Goal: Information Seeking & Learning: Learn about a topic

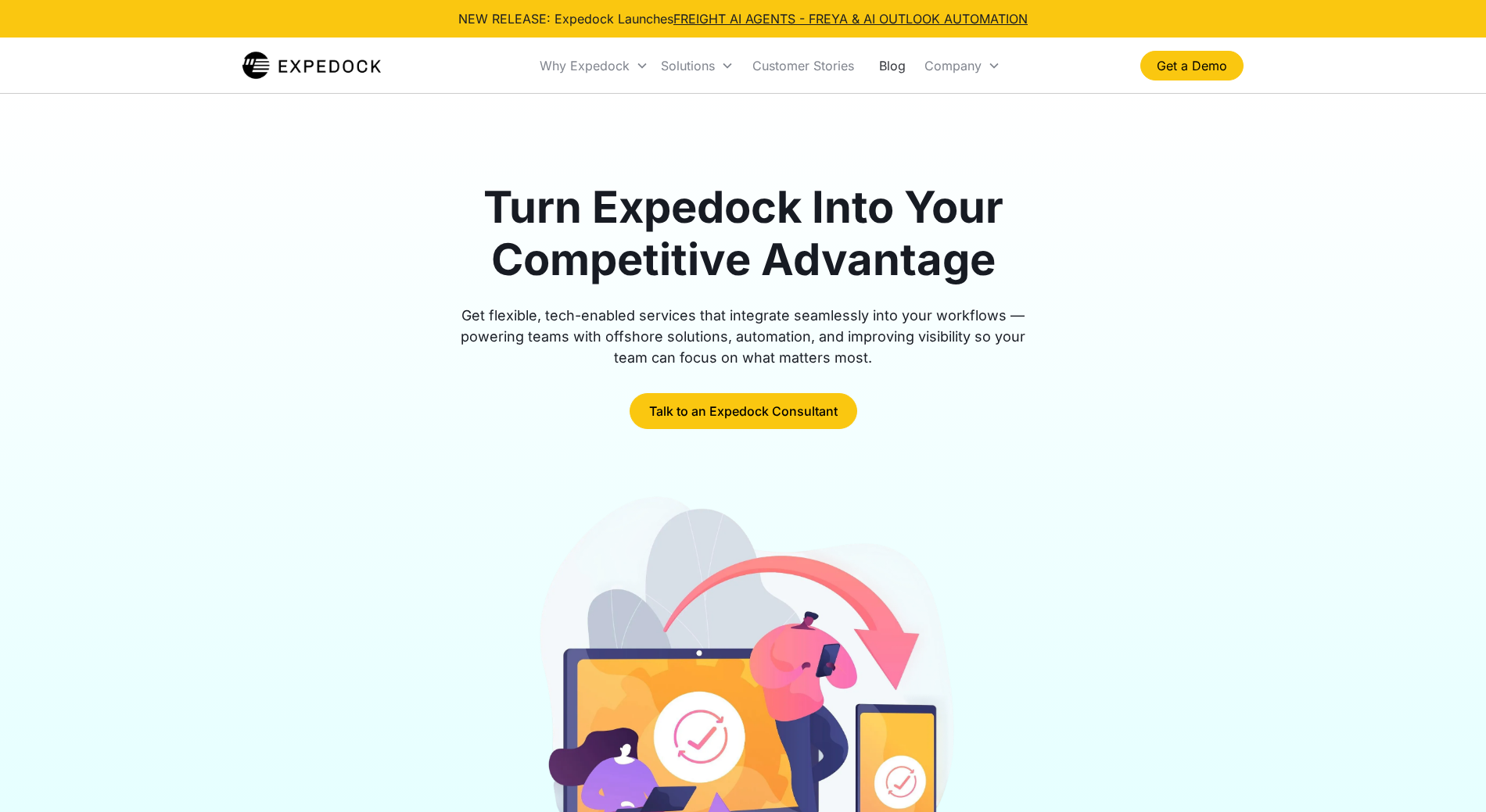
click at [881, 52] on link "Blog" at bounding box center [892, 65] width 52 height 53
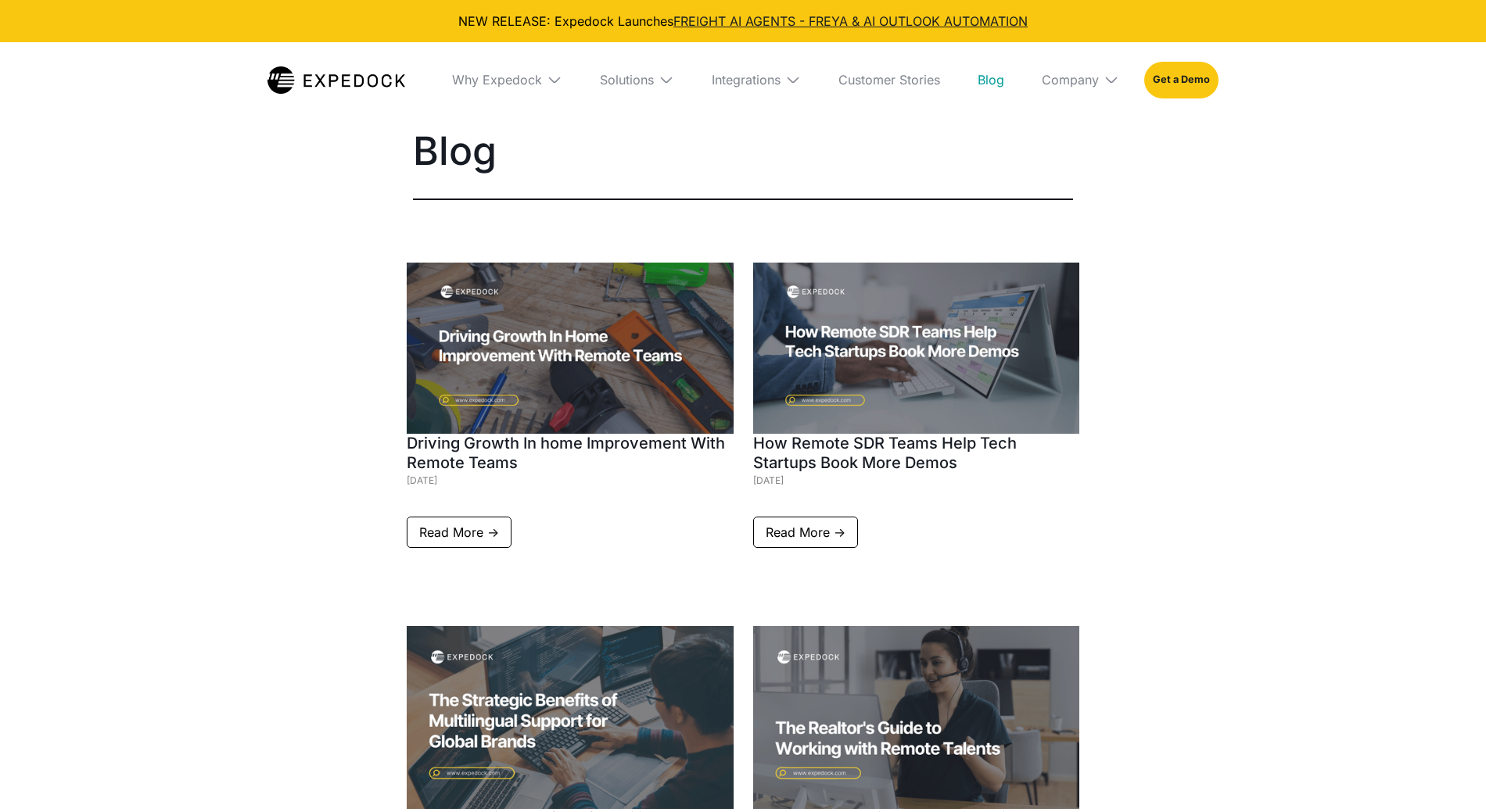
select select
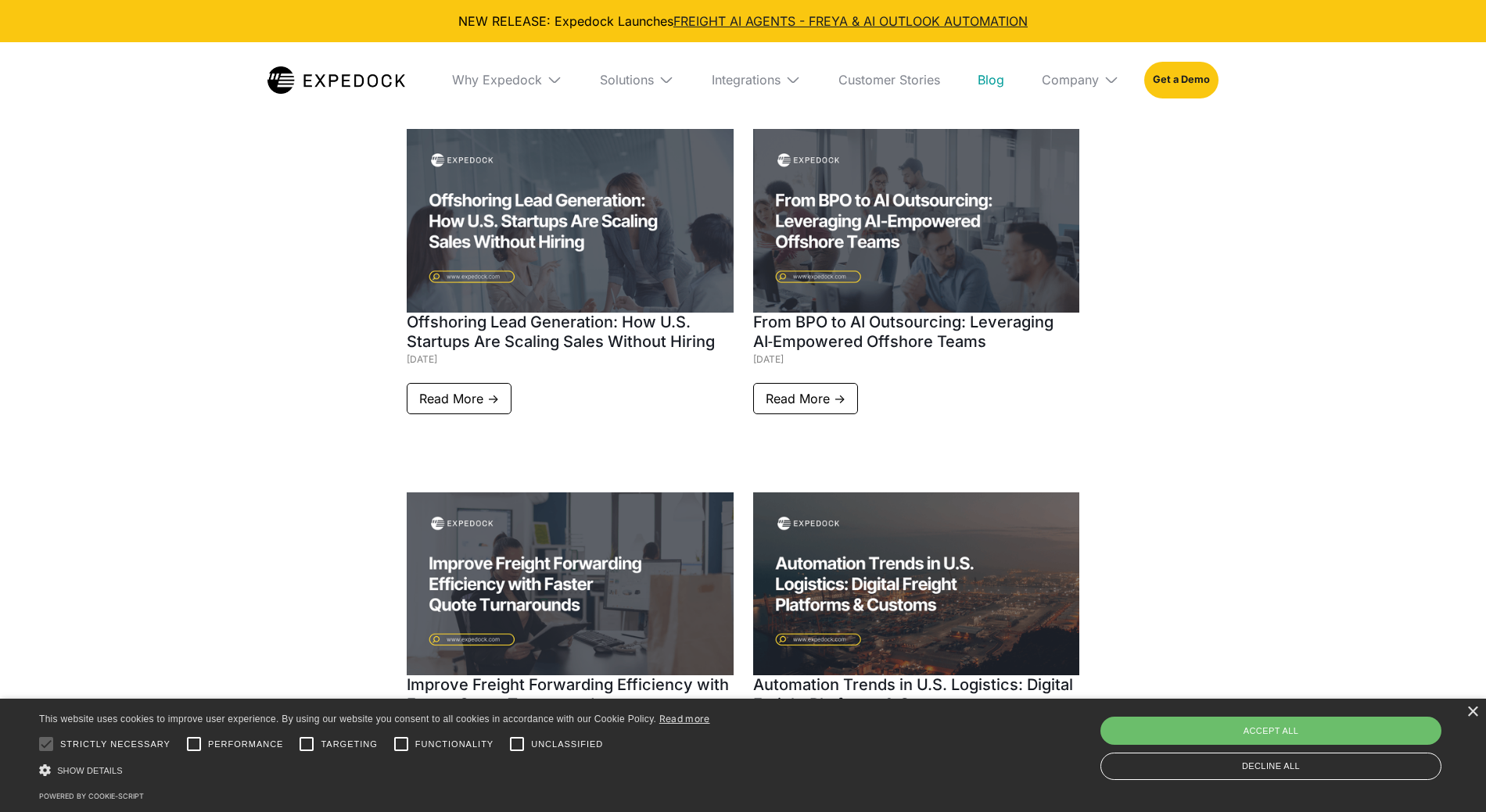
scroll to position [1452, 0]
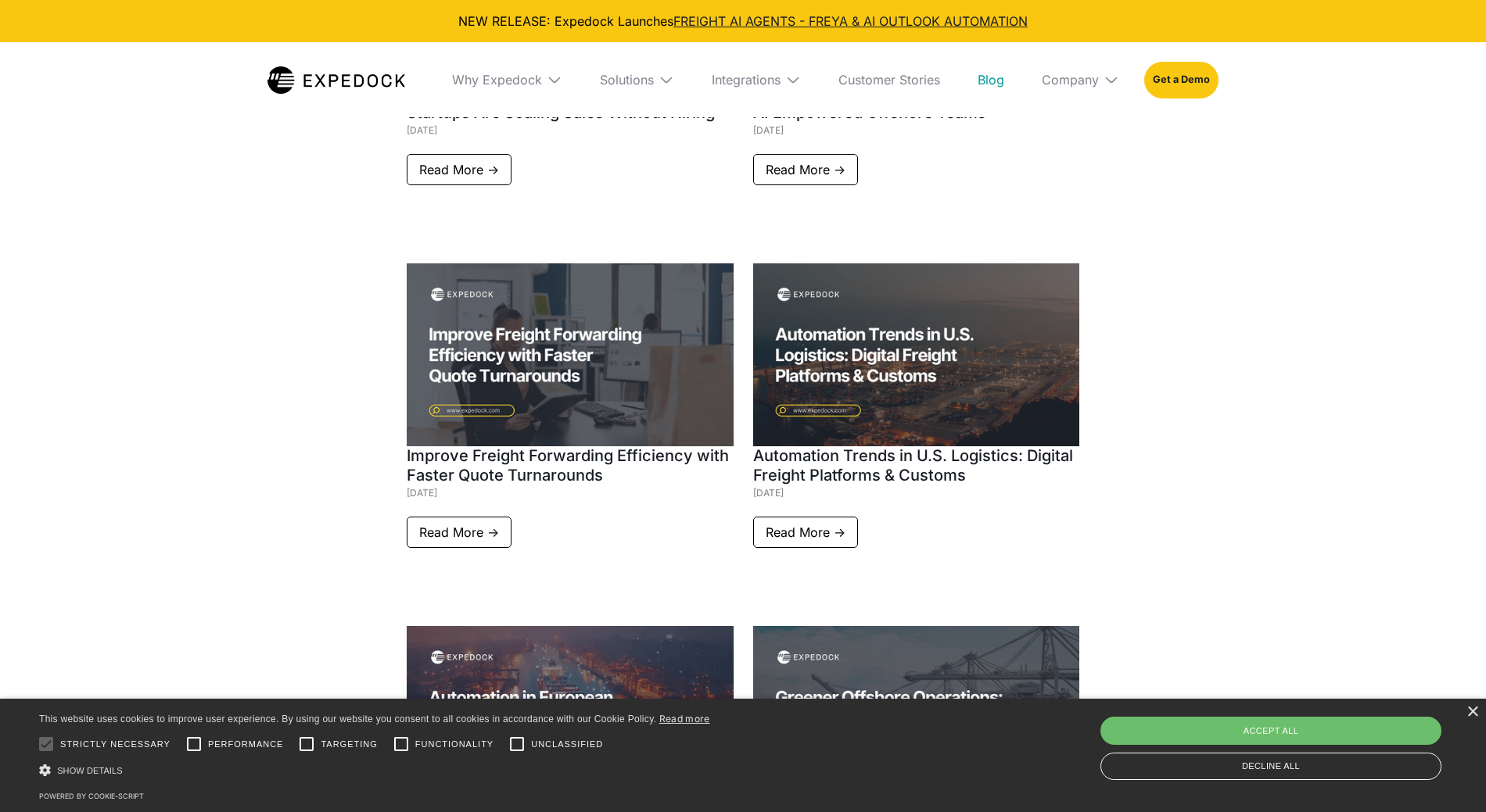
click at [579, 331] on img at bounding box center [570, 355] width 327 height 184
click at [637, 364] on img at bounding box center [570, 355] width 327 height 184
click at [569, 464] on h1 "Improve Freight Forwarding Efficiency with Faster Quote Turnarounds" at bounding box center [570, 465] width 327 height 39
click at [504, 539] on link "Read More ->" at bounding box center [459, 532] width 105 height 31
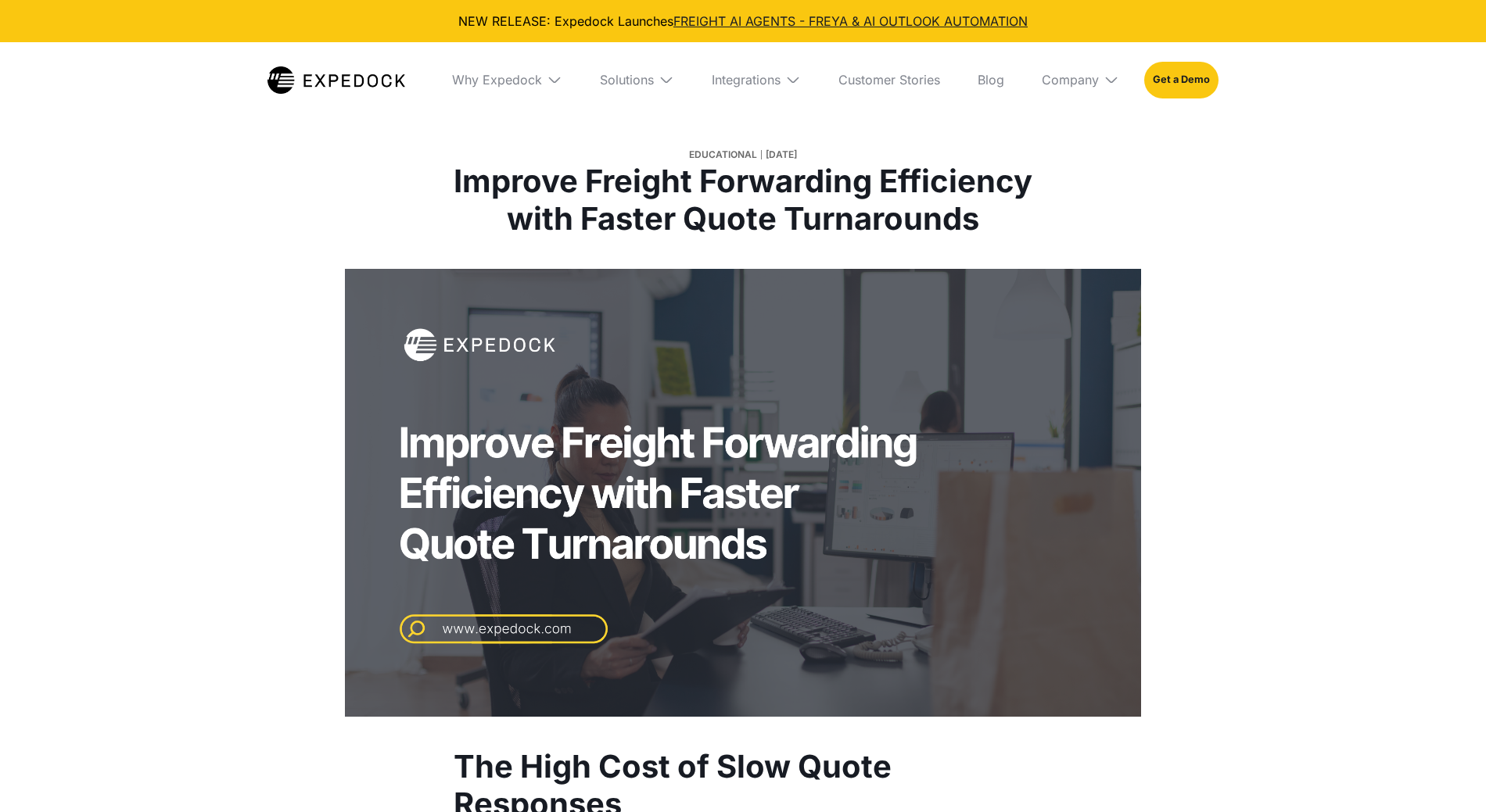
select select
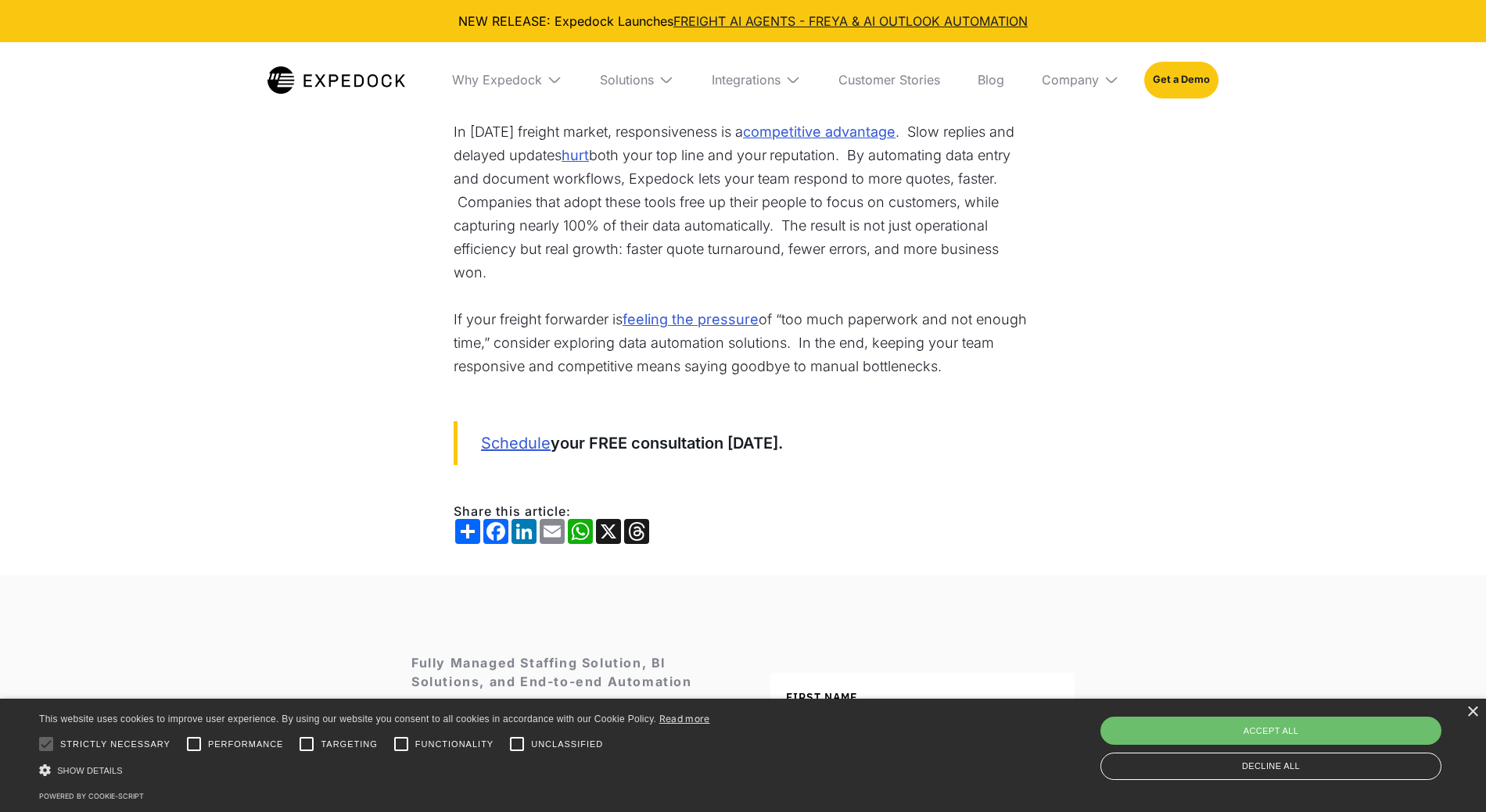
scroll to position [3350, 0]
